Goal: Transaction & Acquisition: Purchase product/service

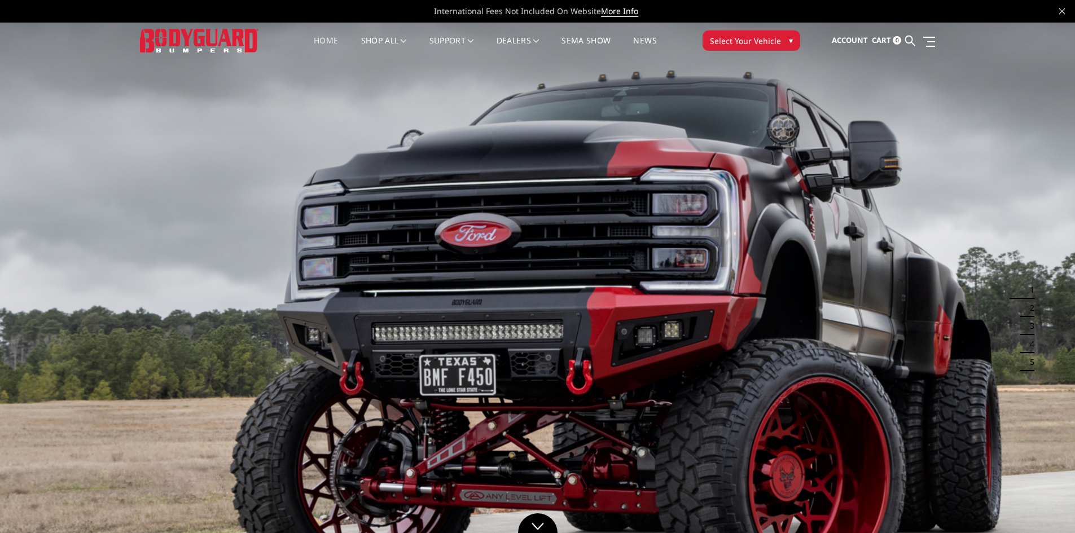
click at [784, 32] on button "Select Your Vehicle ▾" at bounding box center [751, 40] width 98 height 20
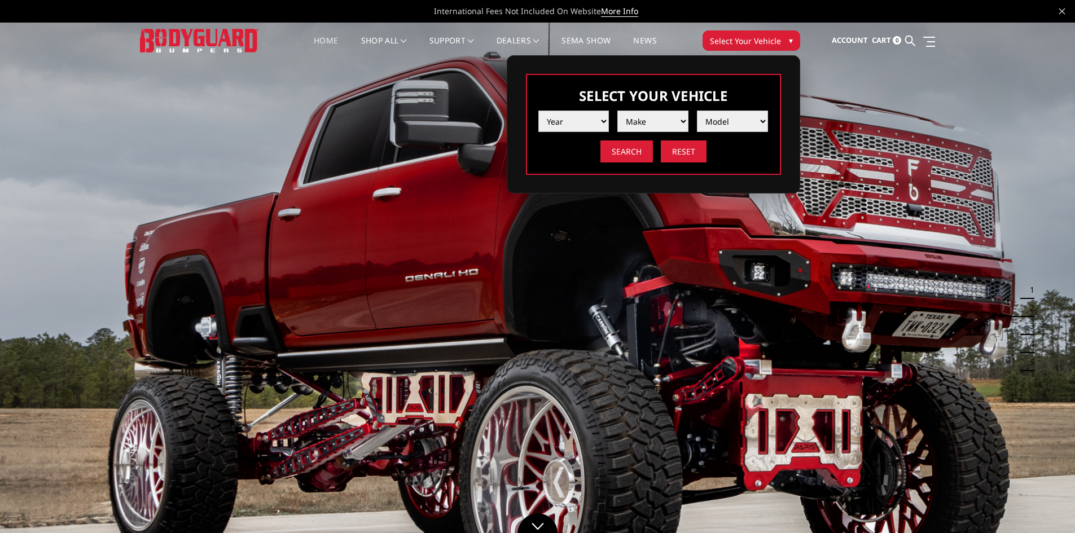
click at [600, 120] on select "Year [DATE] 2024 2023 2022 2021 2020 2019 2018 2017 2016 2015 2014 2013 2012 20…" at bounding box center [573, 121] width 71 height 21
select select "yr_2013"
click at [538, 111] on select "Year [DATE] 2024 2023 2022 2021 2020 2019 2018 2017 2016 2015 2014 2013 2012 20…" at bounding box center [573, 121] width 71 height 21
click at [672, 116] on select "Make Chevrolet Ford GMC Ram Toyota" at bounding box center [652, 121] width 71 height 21
select select "mk_chevrolet"
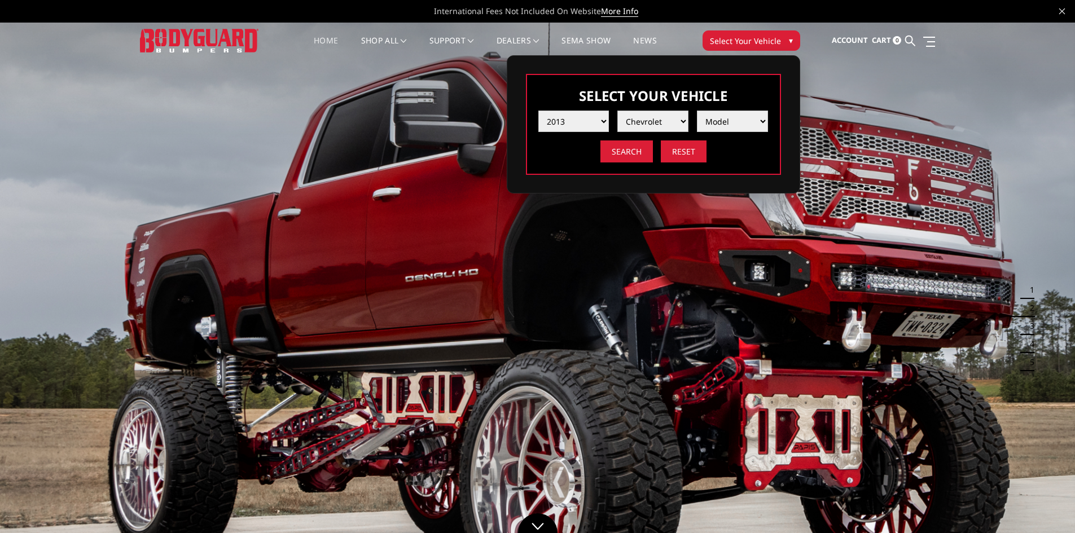
click at [617, 111] on select "Make Chevrolet Ford GMC Ram Toyota" at bounding box center [652, 121] width 71 height 21
click at [739, 114] on select "Model Silverado 1500 Silverado 2500 / 3500 Tahoe/Suburban 1500" at bounding box center [732, 121] width 71 height 21
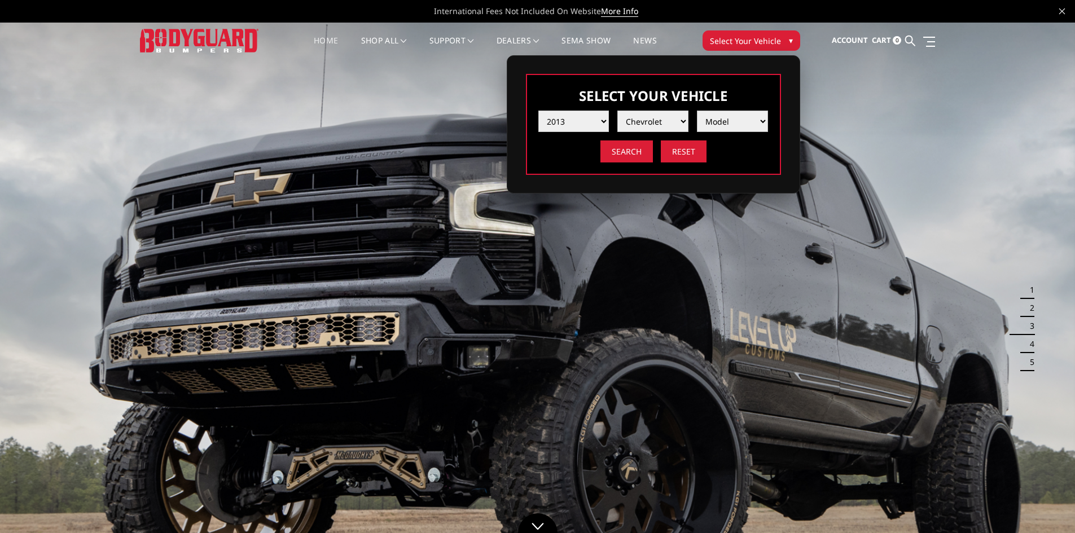
select select "md_silverado-2500-3500"
click at [697, 111] on select "Model Silverado 1500 Silverado 2500 / 3500 Tahoe/Suburban 1500" at bounding box center [732, 121] width 71 height 21
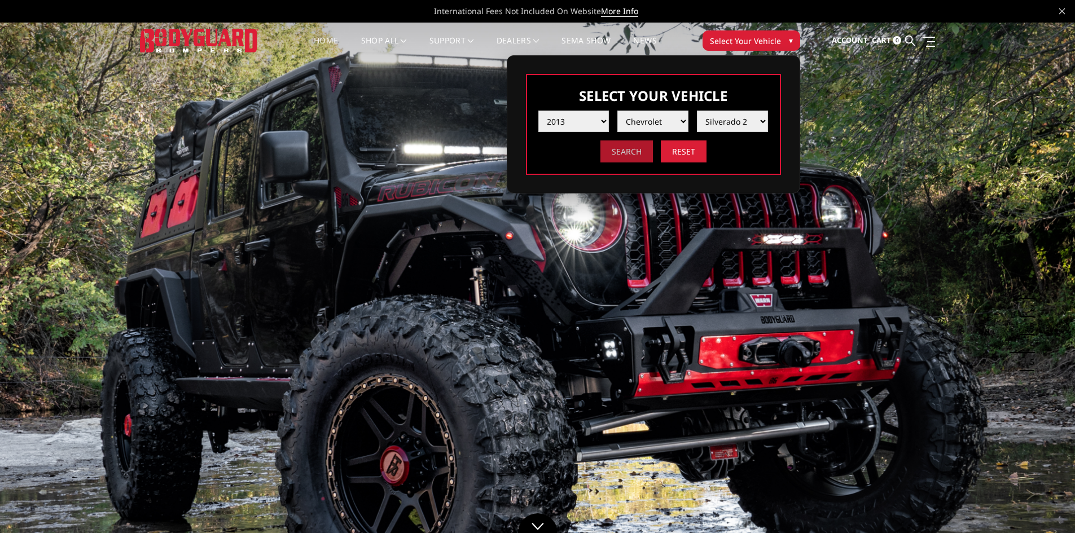
click at [631, 152] on input "Search" at bounding box center [626, 151] width 52 height 22
